Goal: Information Seeking & Learning: Learn about a topic

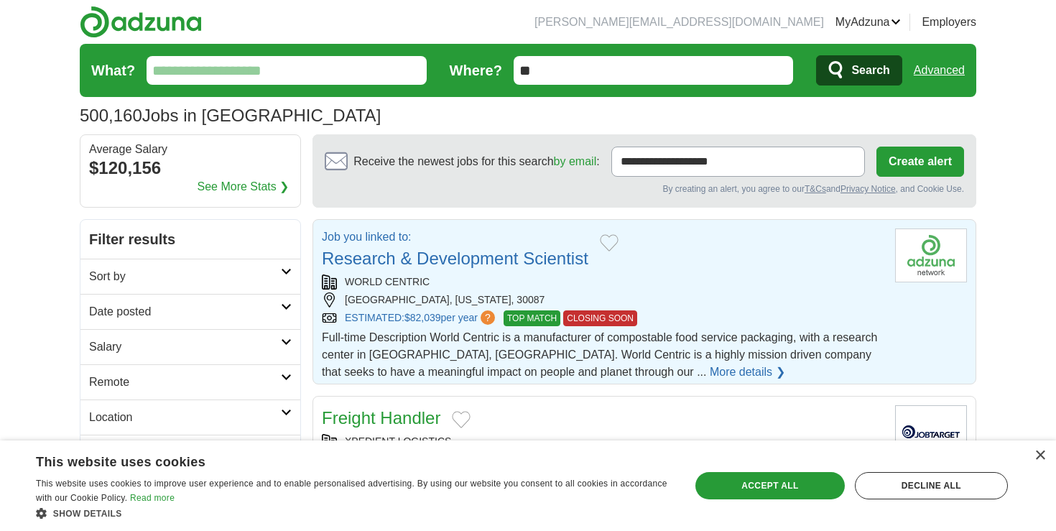
click at [516, 259] on link "Research & Development Scientist" at bounding box center [455, 258] width 267 height 19
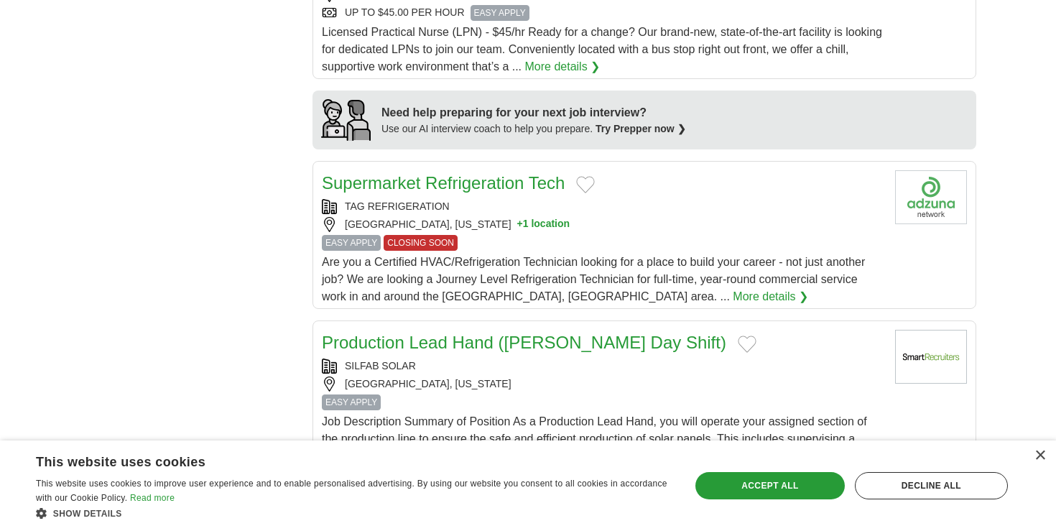
scroll to position [1169, 0]
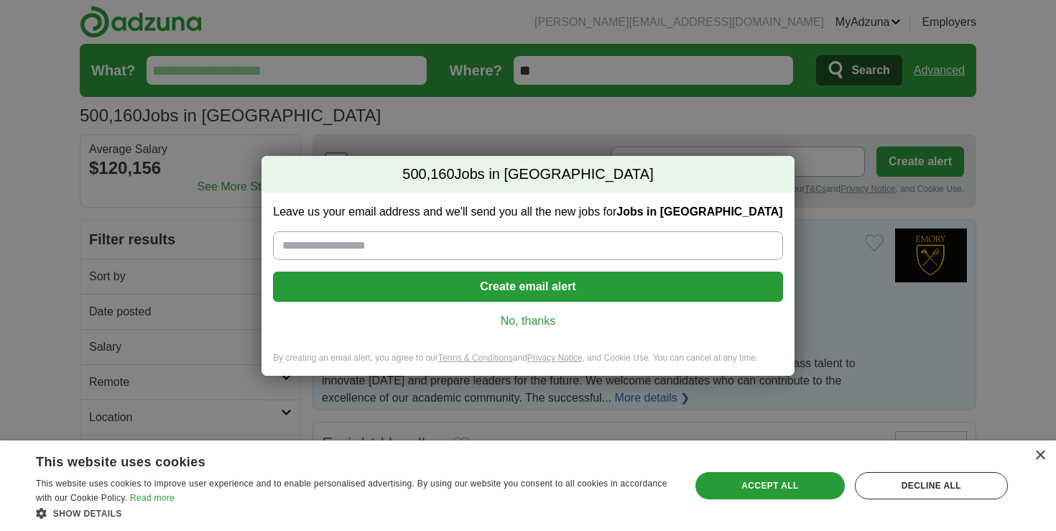
click at [557, 319] on link "No, thanks" at bounding box center [528, 321] width 487 height 16
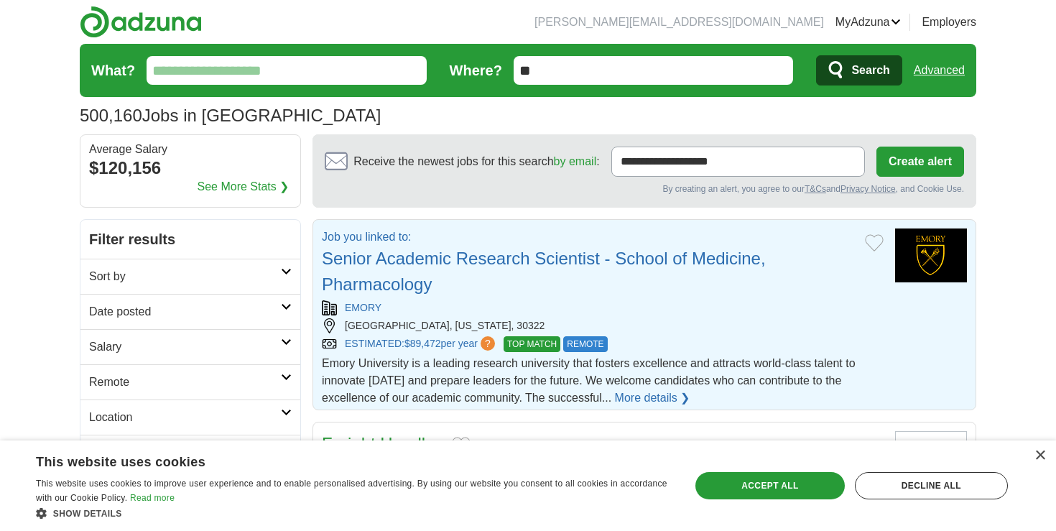
click at [780, 264] on h2 "Job you linked to: Senior Academic Research Scientist - School of Medicine, Pha…" at bounding box center [588, 263] width 532 height 69
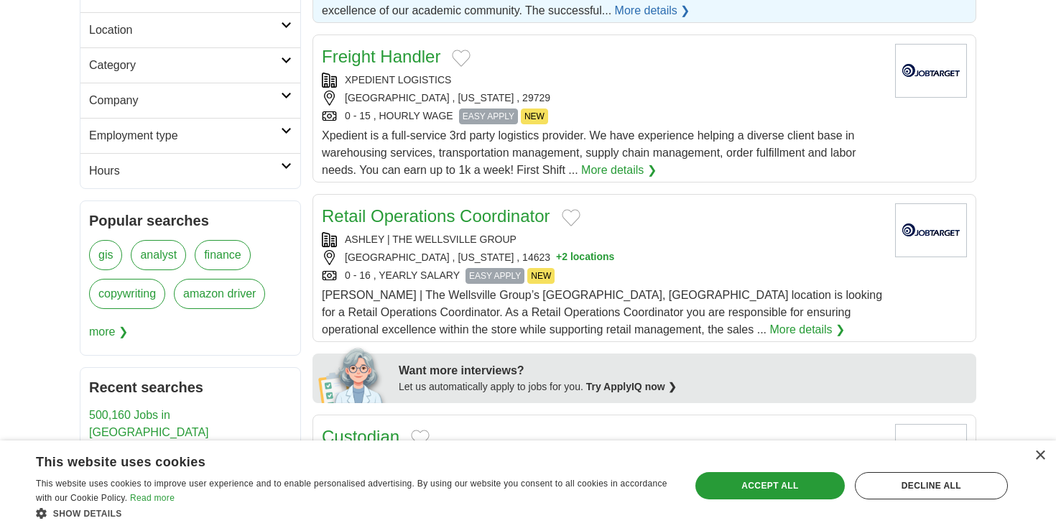
scroll to position [443, 0]
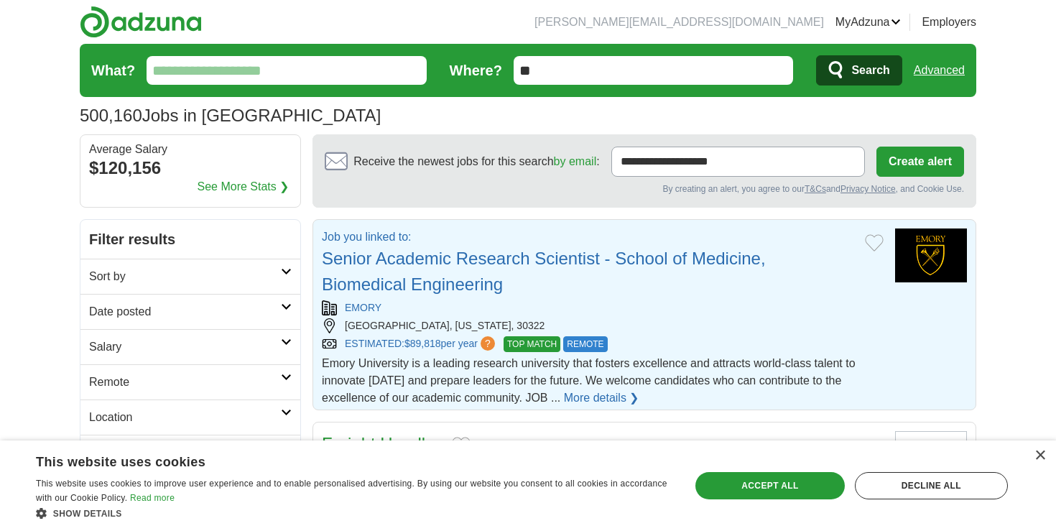
click at [699, 259] on link "Senior Academic Research Scientist - School of Medicine, Biomedical Engineering" at bounding box center [544, 271] width 444 height 45
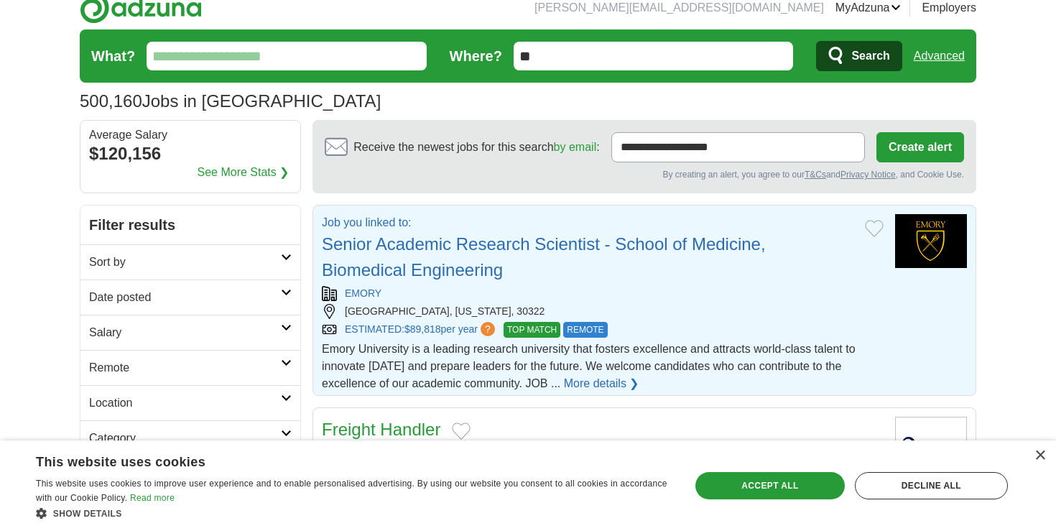
scroll to position [24, 0]
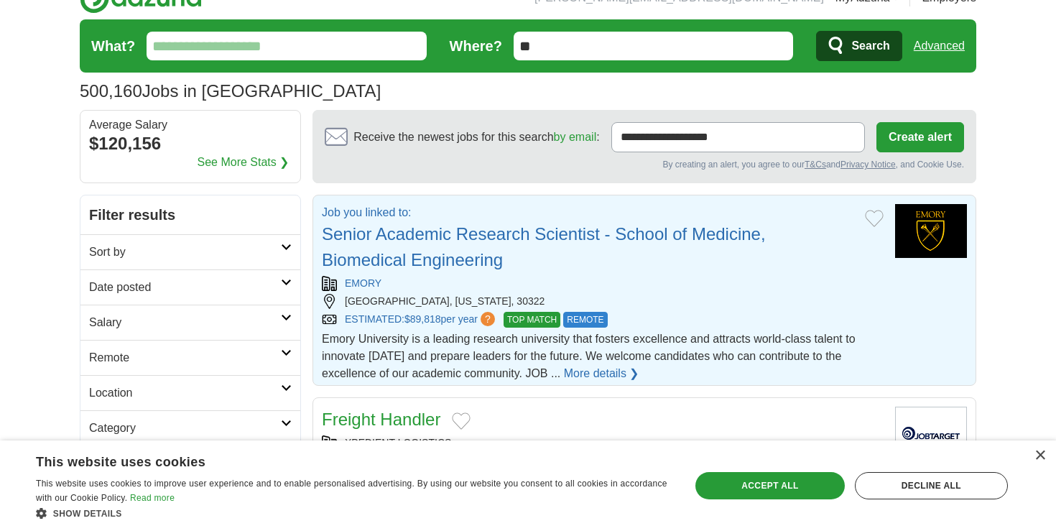
click at [622, 378] on link "More details ❯" at bounding box center [601, 373] width 75 height 17
